Goal: Information Seeking & Learning: Learn about a topic

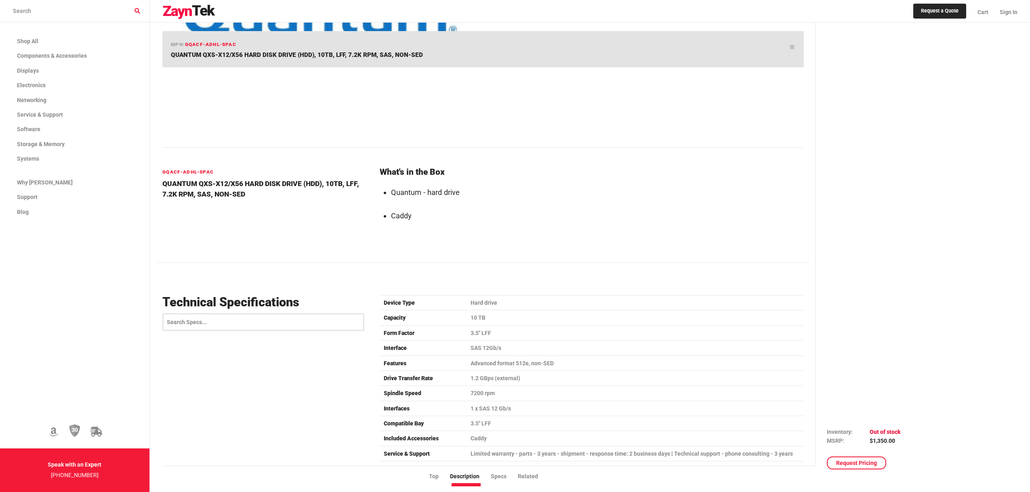
scroll to position [190, 0]
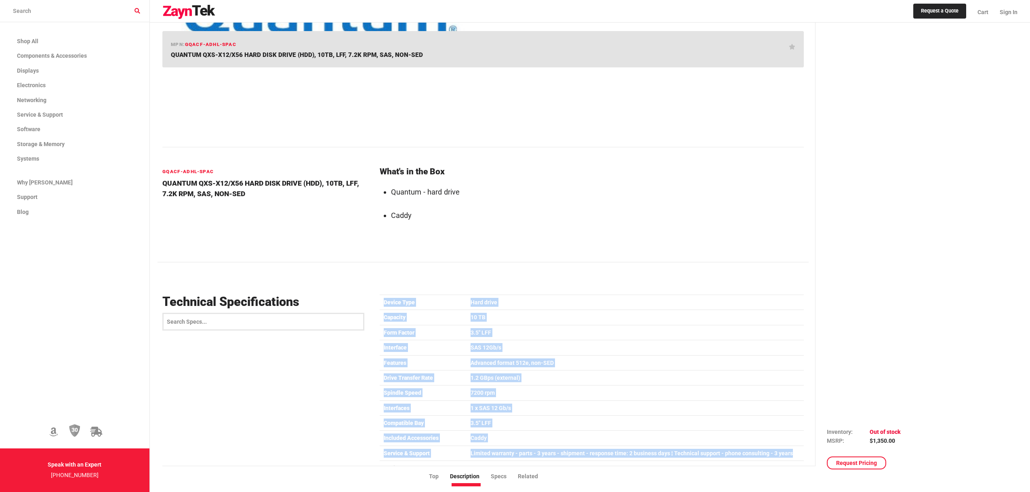
drag, startPoint x: 381, startPoint y: 303, endPoint x: 792, endPoint y: 448, distance: 435.5
click at [792, 448] on table "Device Type Hard drive Capacity 10 TB Form Factor 3.5" LFF Interface SAS 12Gb/s…" at bounding box center [592, 431] width 425 height 272
click at [538, 425] on td "3.5" LFF" at bounding box center [635, 423] width 338 height 15
drag, startPoint x: 505, startPoint y: 440, endPoint x: 378, endPoint y: 305, distance: 185.7
click at [378, 305] on div "Device Type Hard drive Capacity 10 TB Form Factor 3.5" LFF Interface SAS 12Gb/s…" at bounding box center [592, 431] width 434 height 282
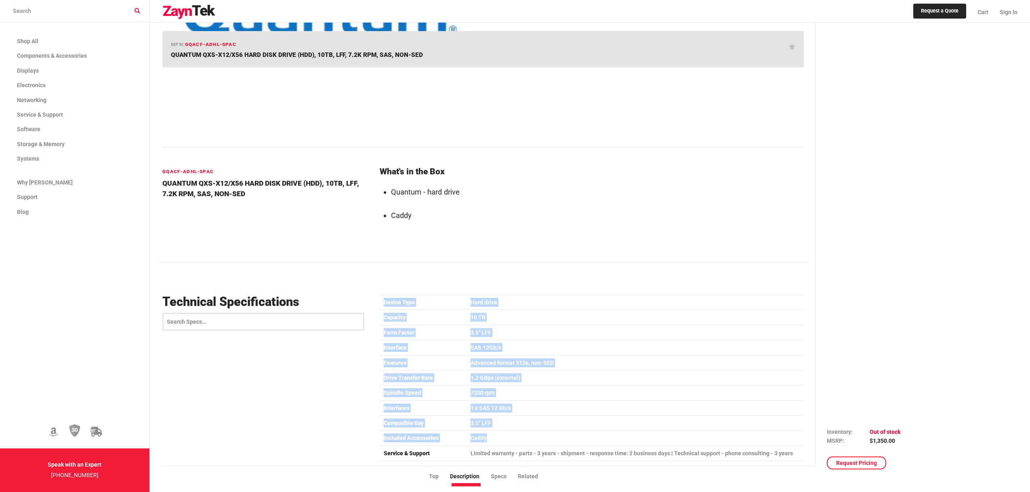
copy table "Device Type Hard drive Capacity 10 TB Form Factor 3.5" LFF Interface SAS 12Gb/s…"
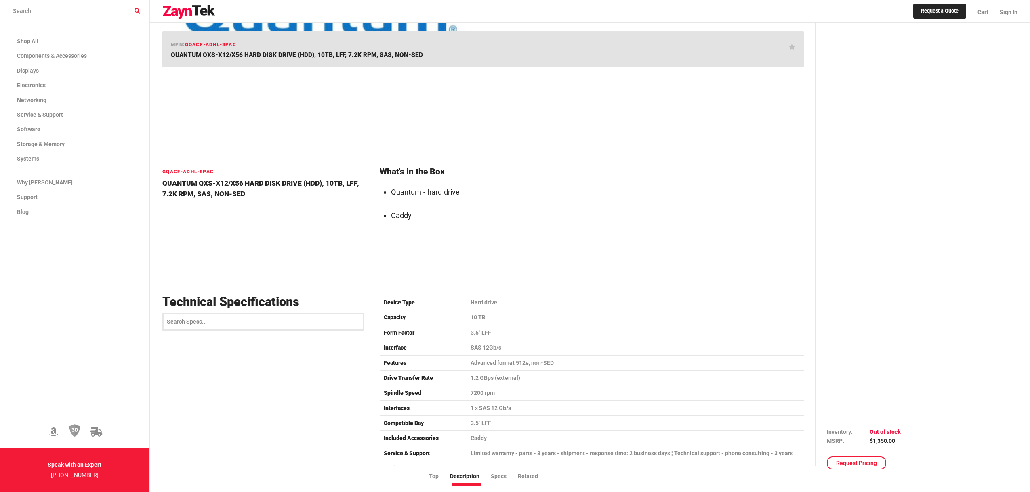
click at [438, 245] on section "What's in the Box Quantum - hard drive Caddy" at bounding box center [592, 206] width 425 height 79
